Goal: Information Seeking & Learning: Learn about a topic

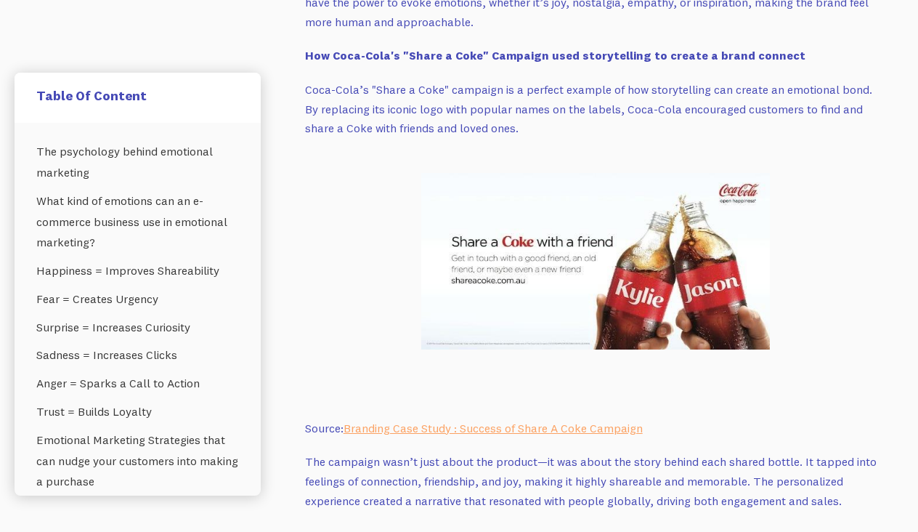
scroll to position [3330, 0]
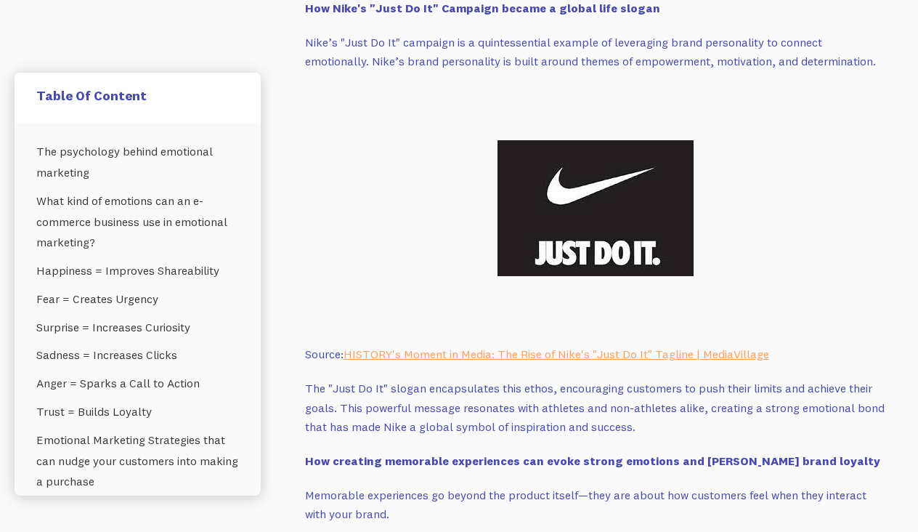
scroll to position [4094, 0]
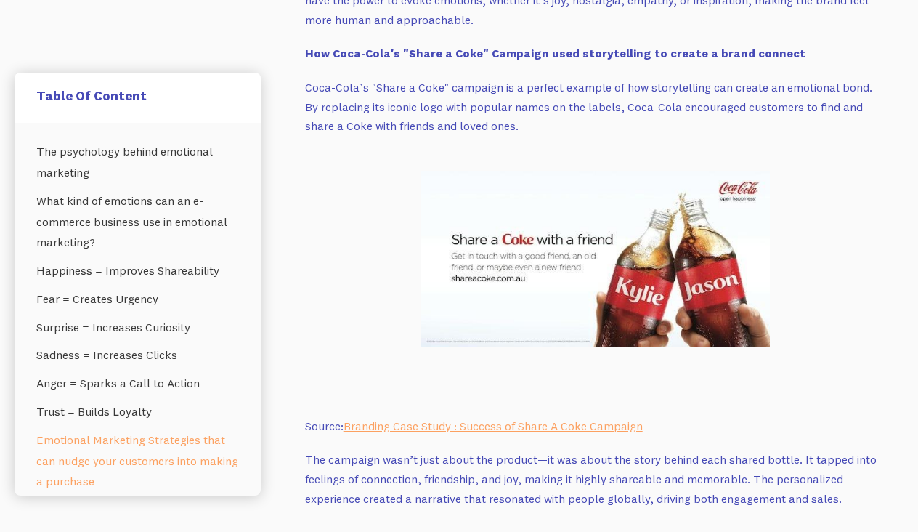
scroll to position [3344, 0]
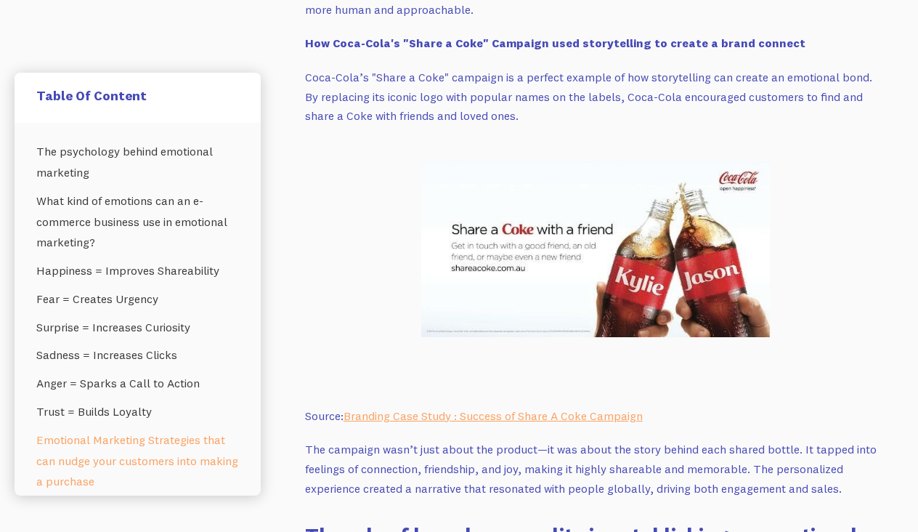
click at [632, 224] on img at bounding box center [595, 248] width 349 height 176
click at [500, 408] on link "Branding Case Study : Success of Share A Coke Campaign" at bounding box center [492, 415] width 299 height 15
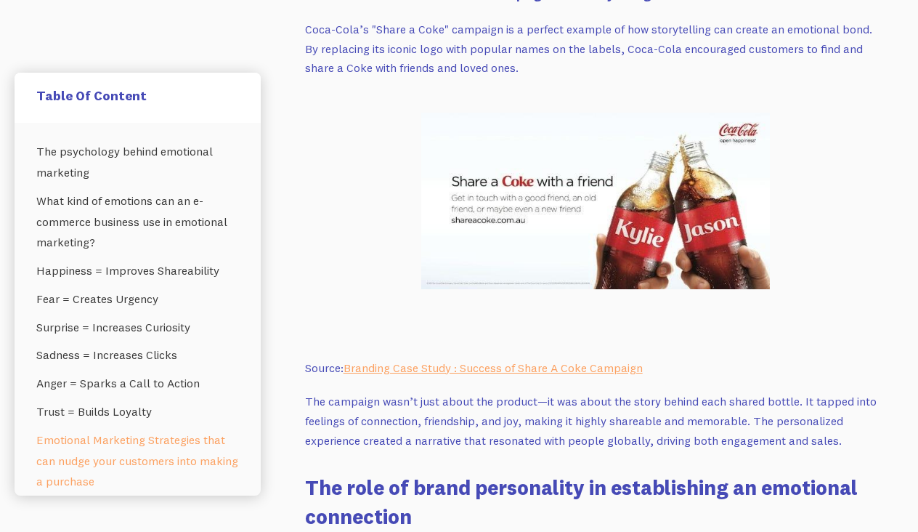
scroll to position [3395, 0]
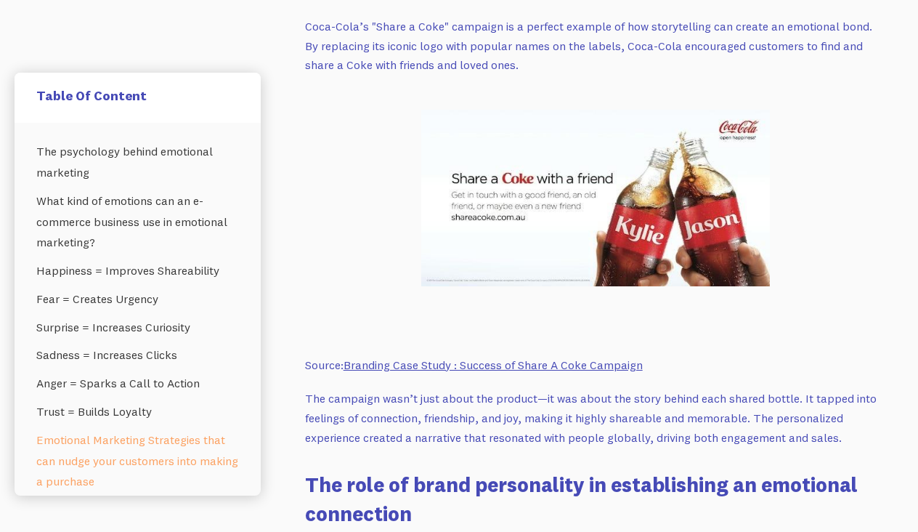
click at [394, 357] on link "Branding Case Study : Success of Share A Coke Campaign" at bounding box center [492, 364] width 299 height 15
